Goal: Task Accomplishment & Management: Manage account settings

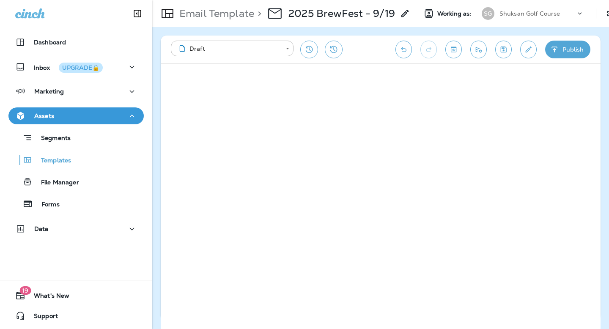
click at [523, 14] on p "Shuksan Golf Course" at bounding box center [529, 13] width 61 height 7
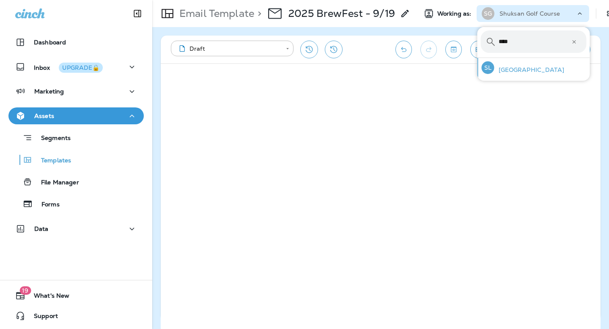
type input "****"
click at [523, 71] on p "[GEOGRAPHIC_DATA]" at bounding box center [529, 69] width 70 height 7
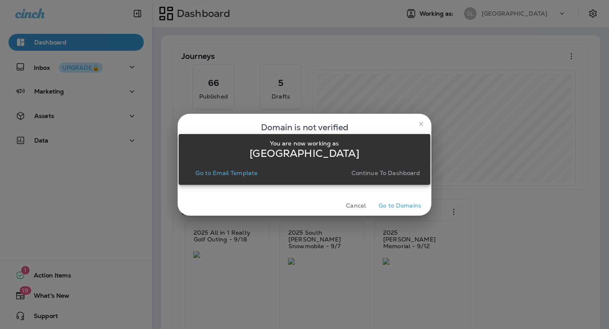
click at [381, 172] on p "Continue to Dashboard" at bounding box center [385, 173] width 69 height 7
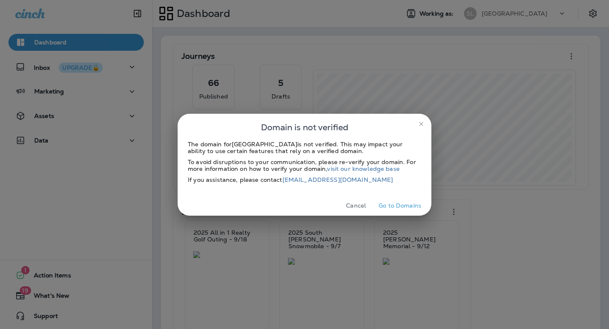
click at [425, 121] on button "close" at bounding box center [421, 124] width 14 height 14
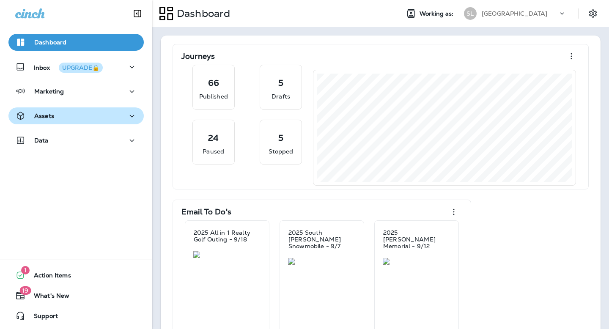
click at [83, 112] on div "Assets" at bounding box center [76, 116] width 122 height 11
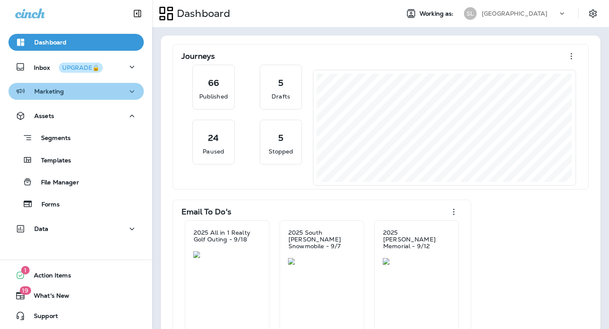
click at [74, 97] on button "Marketing" at bounding box center [75, 91] width 135 height 17
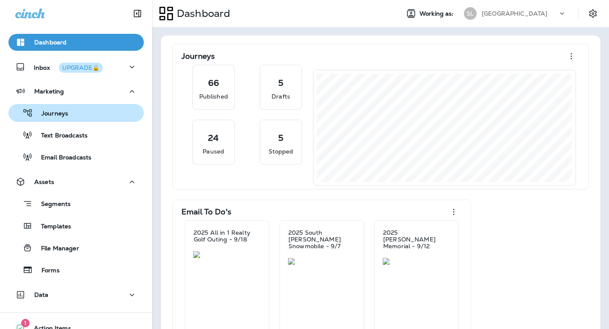
click at [71, 113] on div "Journeys" at bounding box center [76, 113] width 129 height 13
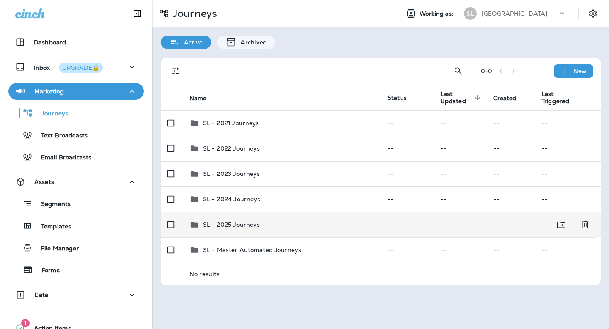
click at [244, 218] on td "SL - 2025 Journeys" at bounding box center [282, 224] width 198 height 25
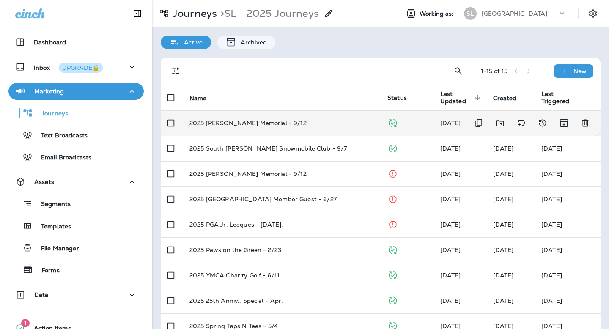
click at [271, 124] on p "2025 [PERSON_NAME] Memorial - 9/12" at bounding box center [247, 123] width 117 height 7
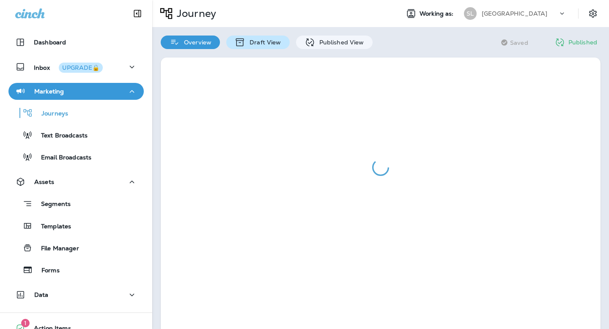
click at [263, 43] on p "Draft View" at bounding box center [263, 42] width 36 height 7
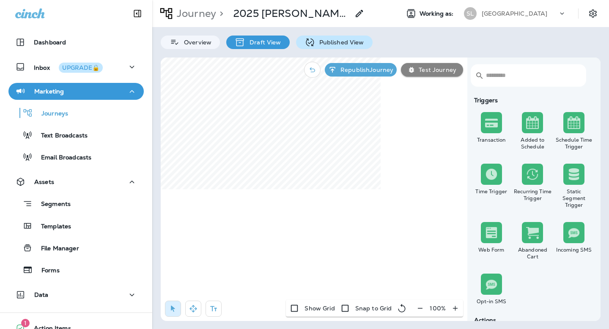
click at [322, 42] on p "Published View" at bounding box center [339, 42] width 49 height 7
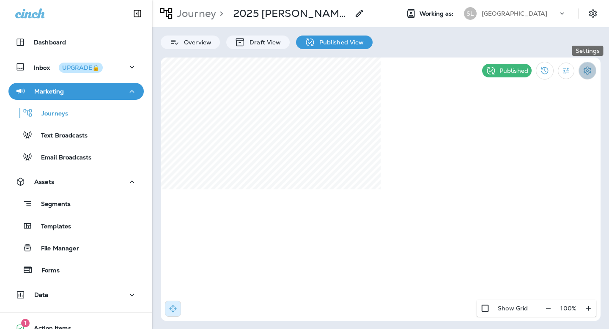
click at [587, 69] on icon "Settings" at bounding box center [587, 71] width 10 height 10
click at [534, 144] on p "End Journey" at bounding box center [536, 142] width 42 height 7
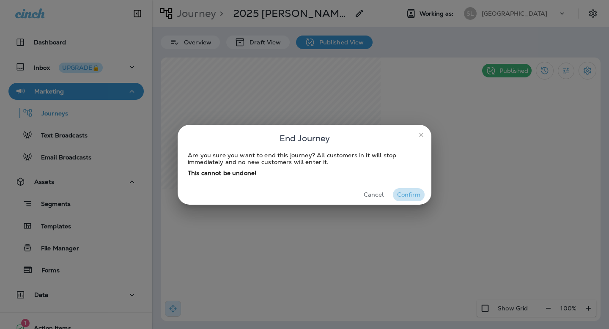
click at [403, 194] on button "Confirm" at bounding box center [409, 194] width 32 height 13
